Goal: Task Accomplishment & Management: Manage account settings

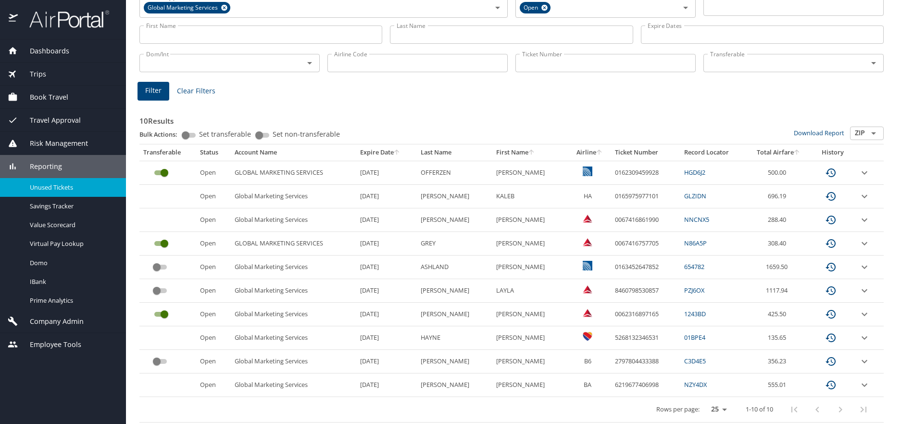
scroll to position [64, 0]
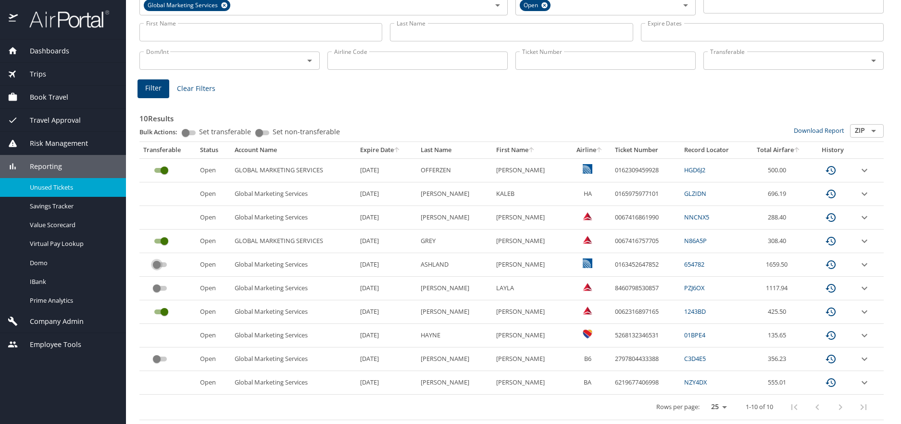
click at [161, 265] on input "custom pagination table" at bounding box center [156, 265] width 35 height 12
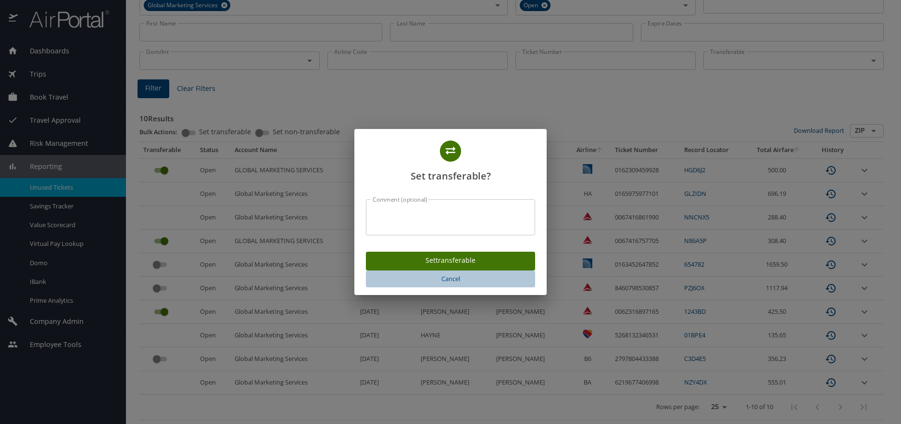
drag, startPoint x: 448, startPoint y: 281, endPoint x: 429, endPoint y: 281, distance: 18.8
click at [448, 281] on span "Cancel" at bounding box center [451, 278] width 162 height 11
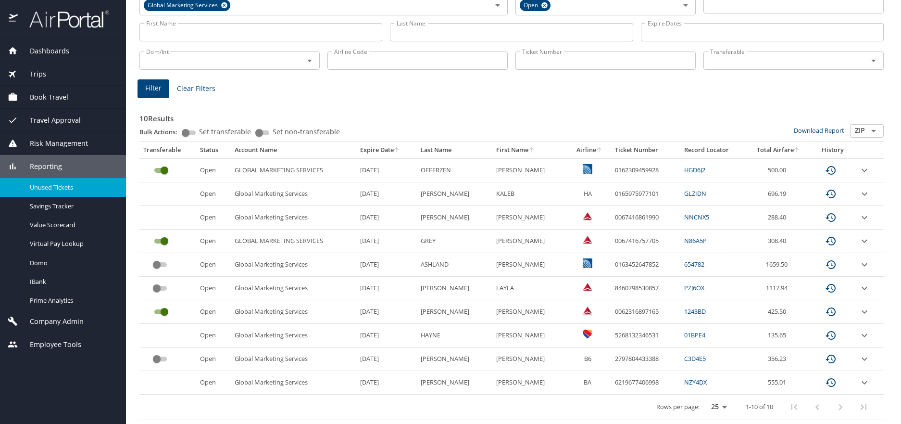
click at [41, 164] on span "Reporting" at bounding box center [40, 166] width 44 height 11
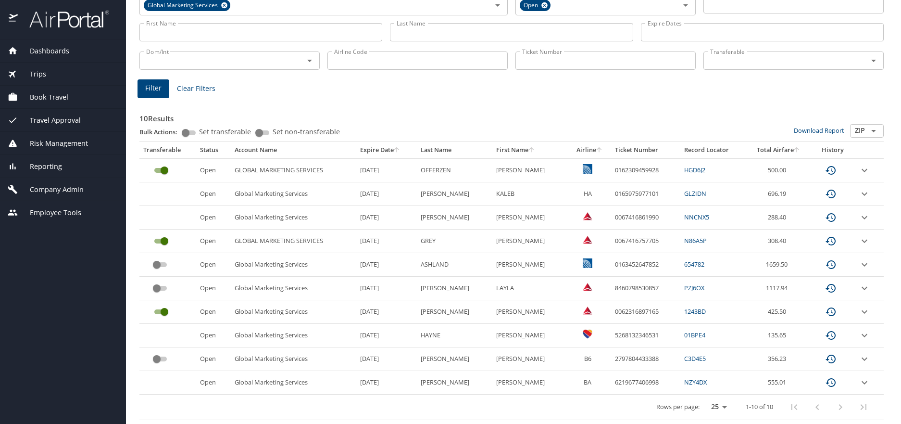
click at [41, 70] on span "Trips" at bounding box center [32, 74] width 28 height 11
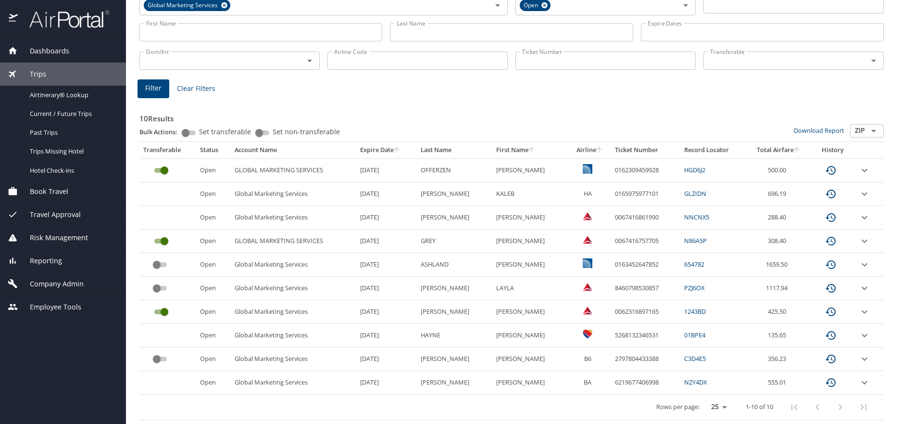
drag, startPoint x: 39, startPoint y: 72, endPoint x: 32, endPoint y: 82, distance: 12.5
click at [38, 72] on span "Trips" at bounding box center [32, 74] width 28 height 11
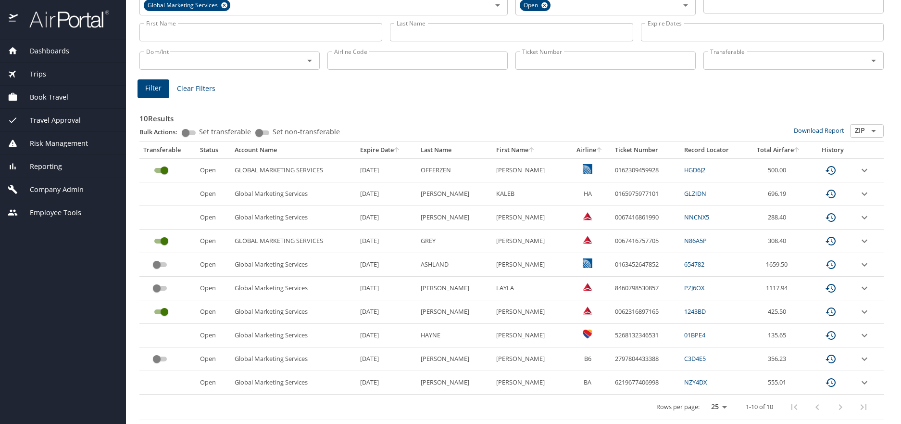
click at [45, 97] on span "Book Travel" at bounding box center [43, 97] width 50 height 11
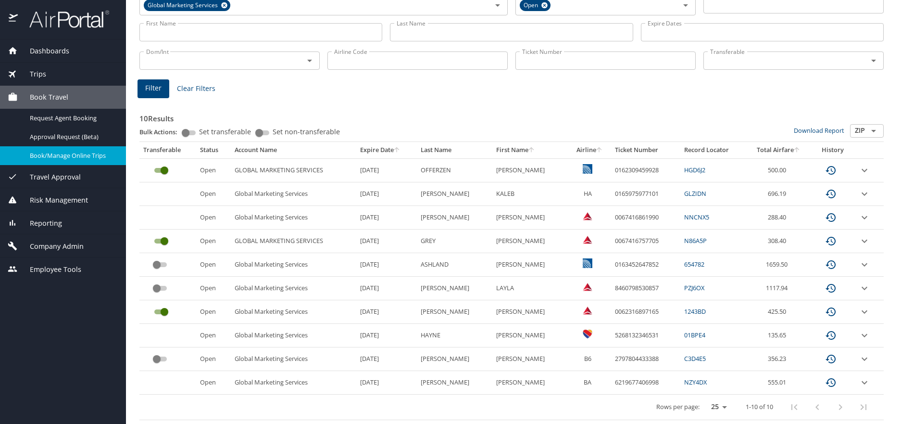
click at [40, 155] on span "Book/Manage Online Trips" at bounding box center [72, 155] width 85 height 9
